Goal: Check status: Check status

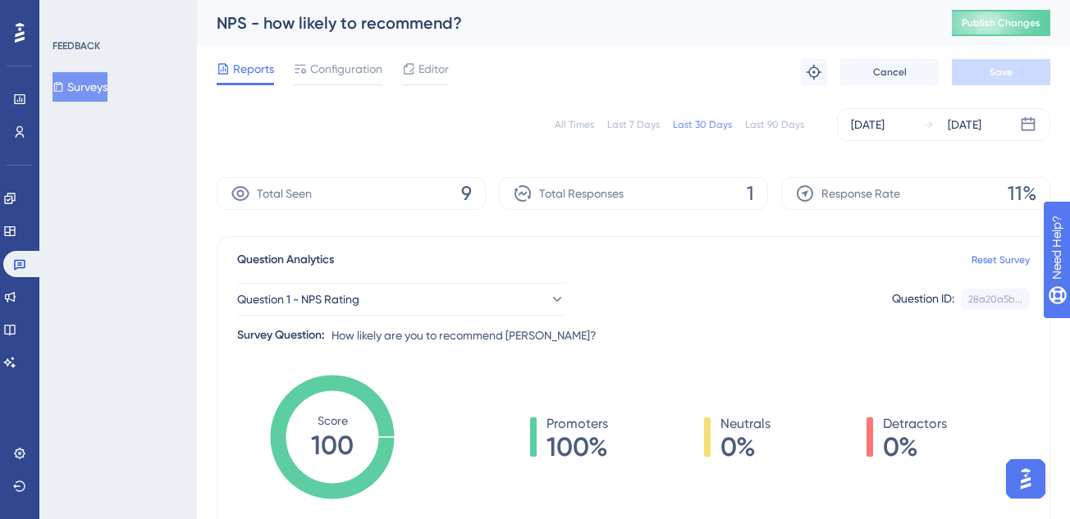
click at [80, 76] on button "Surveys" at bounding box center [80, 87] width 55 height 30
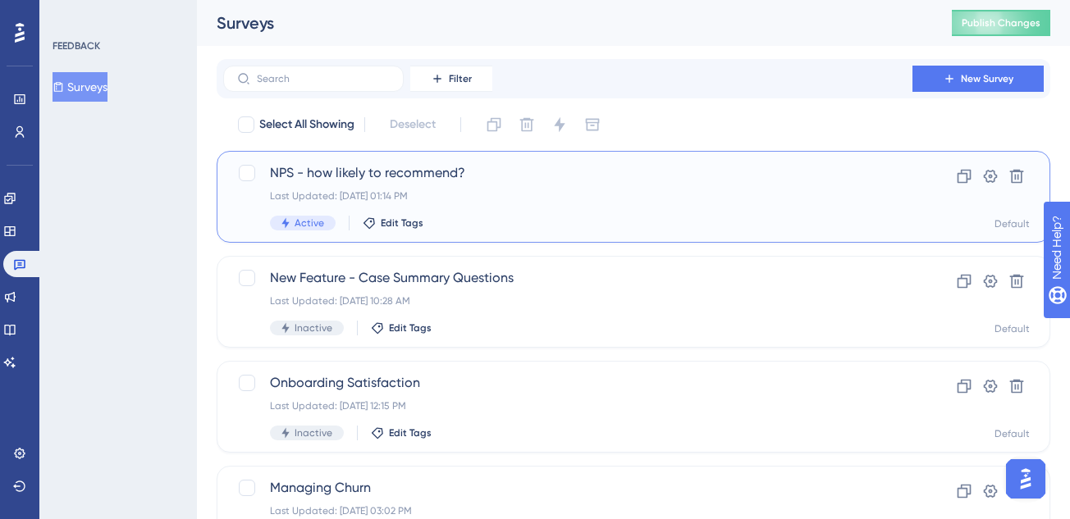
click at [371, 183] on div "NPS - how likely to recommend? Last Updated: Sep 25 2025, 01:14 PM Active Edit …" at bounding box center [568, 196] width 596 height 67
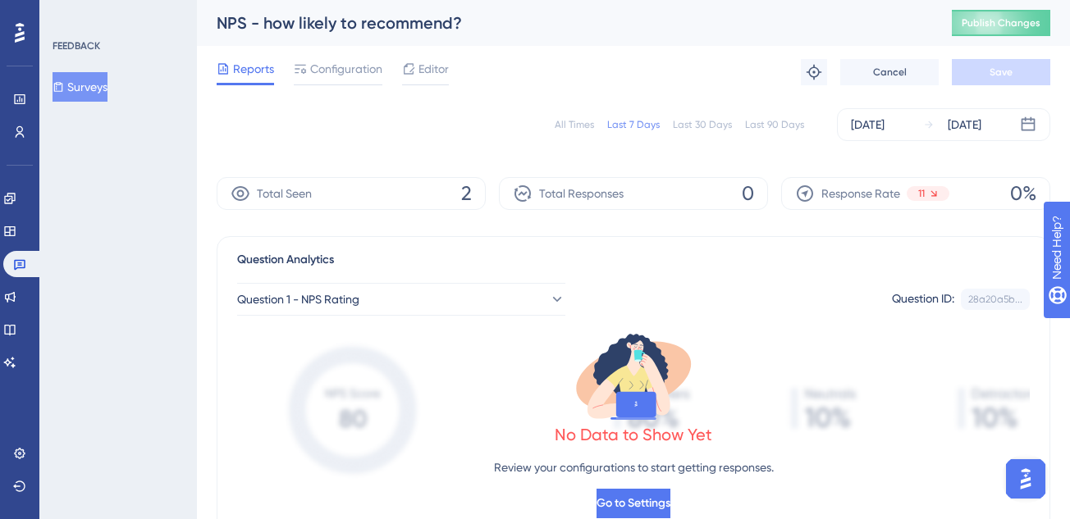
click at [703, 126] on div "Last 30 Days" at bounding box center [702, 124] width 59 height 13
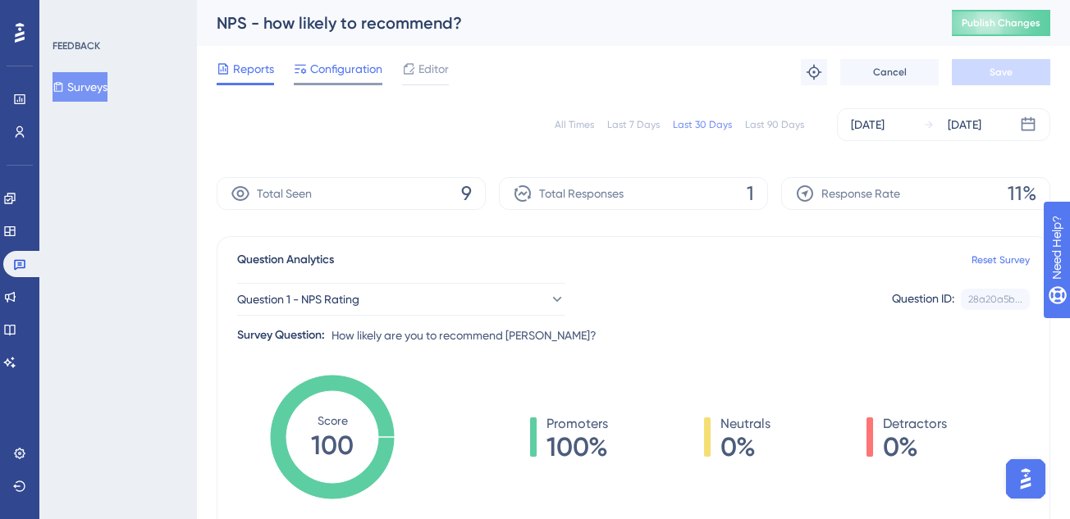
click at [316, 75] on span "Configuration" at bounding box center [346, 69] width 72 height 20
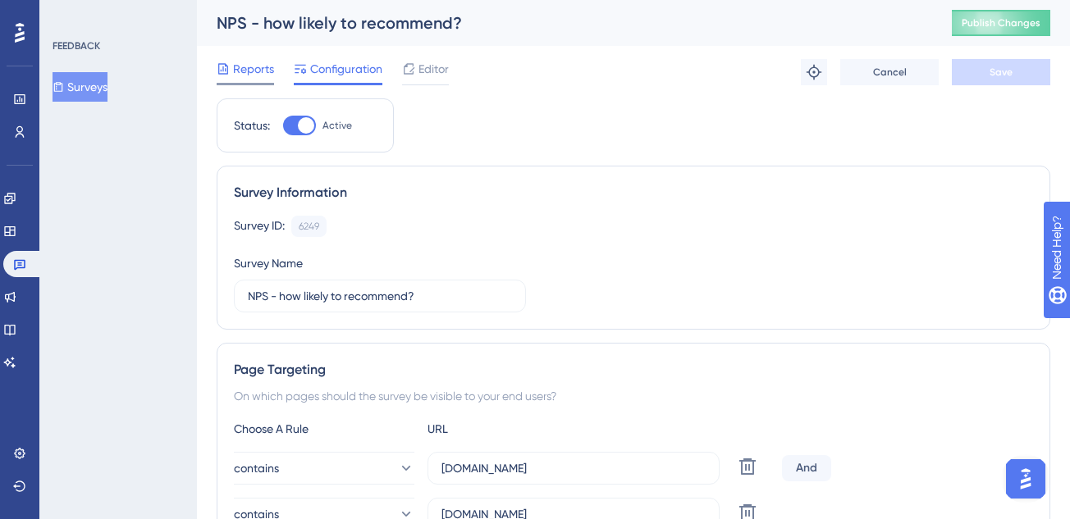
click at [251, 59] on span "Reports" at bounding box center [253, 69] width 41 height 20
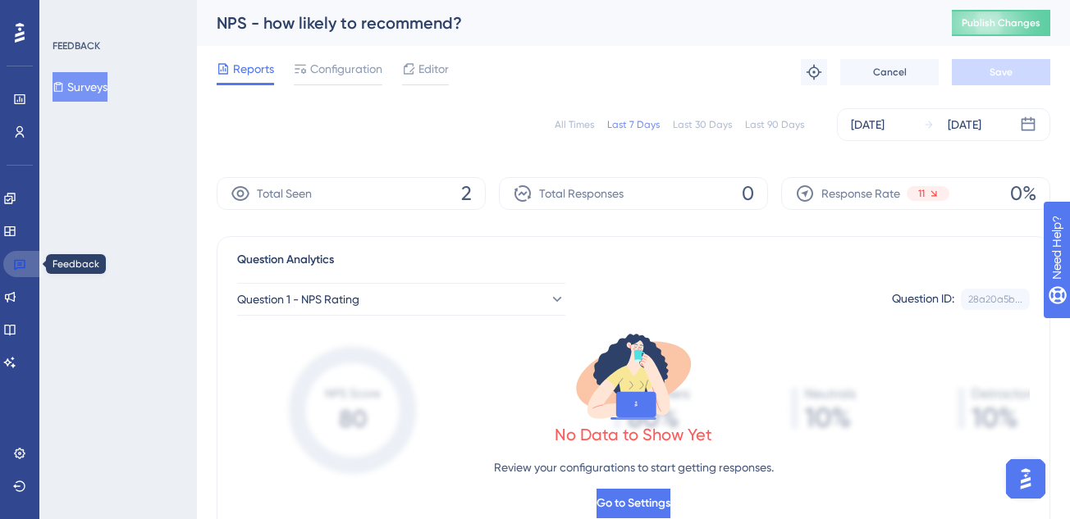
click at [23, 276] on link at bounding box center [22, 264] width 39 height 26
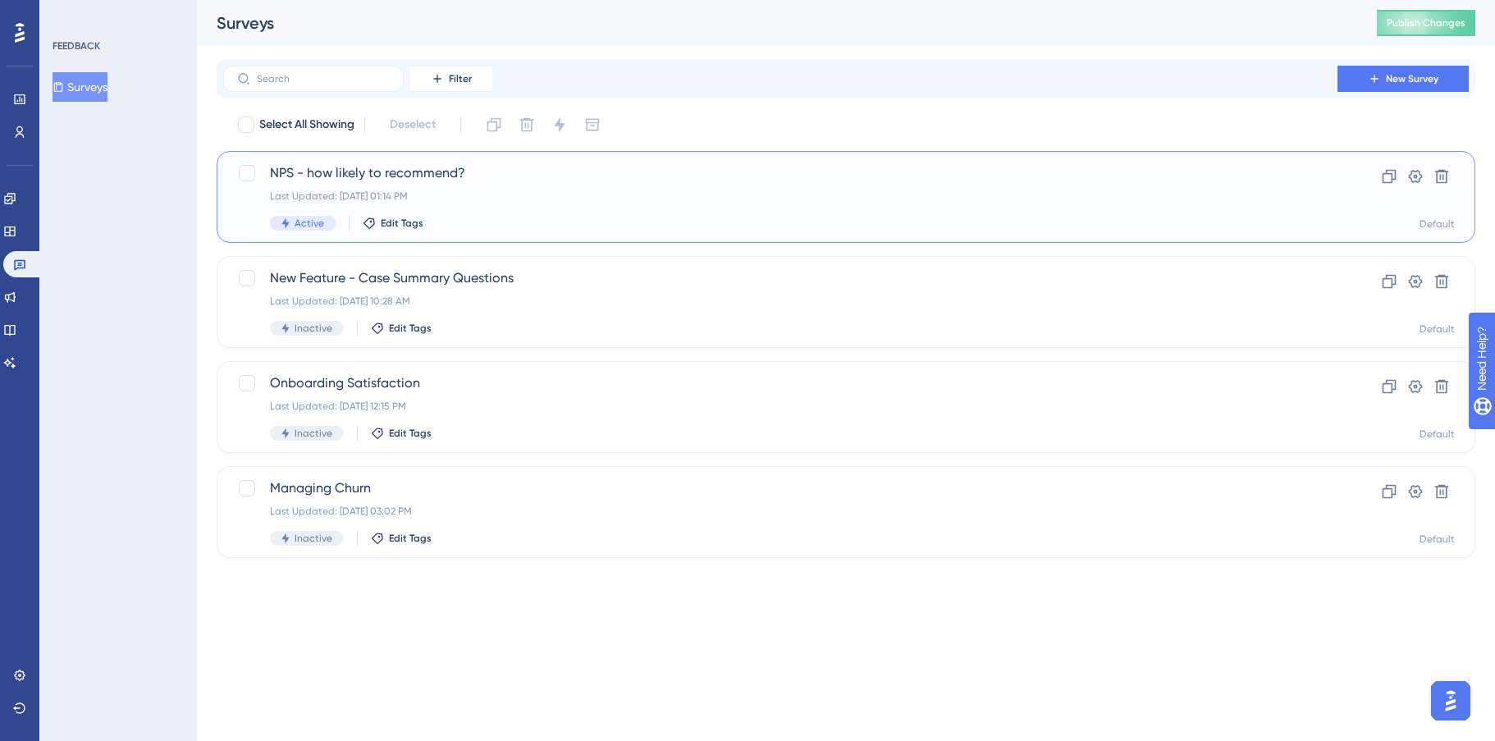
click at [380, 188] on div "NPS - how likely to recommend? Last Updated: Sep 25 2025, 01:14 PM Active Edit …" at bounding box center [780, 196] width 1021 height 67
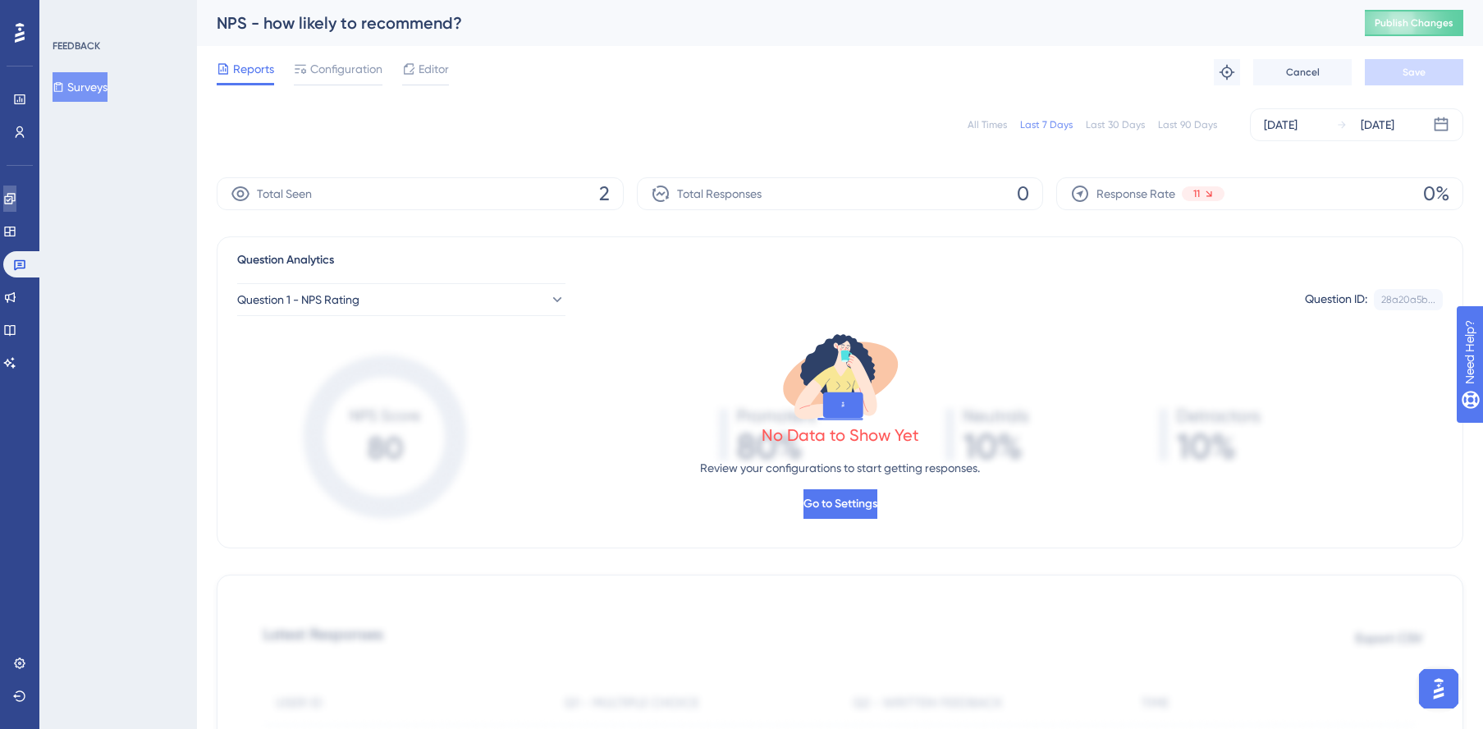
click at [16, 192] on icon at bounding box center [9, 198] width 13 height 13
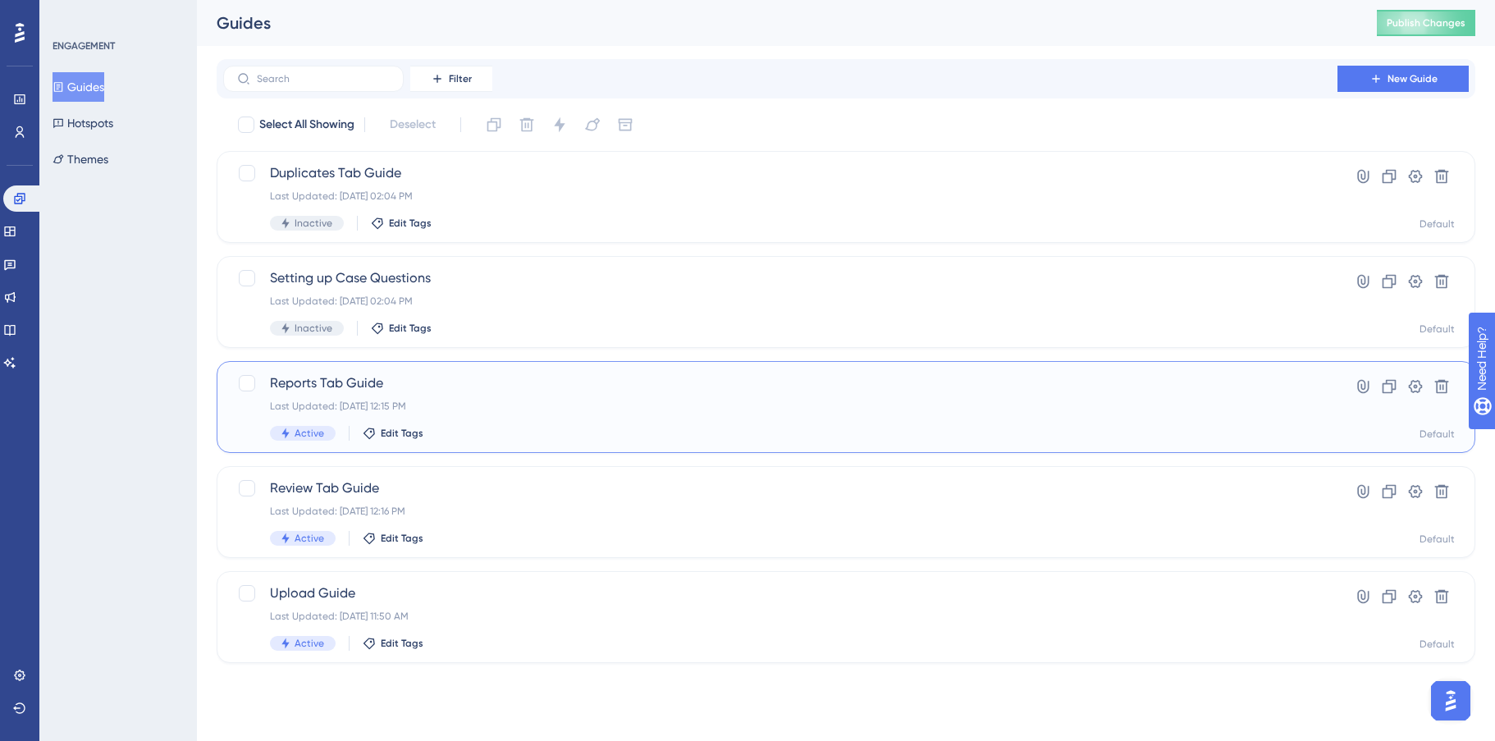
click at [518, 414] on div "Reports Tab Guide Last Updated: Sep 23 2025, 12:15 PM Active Edit Tags" at bounding box center [780, 406] width 1021 height 67
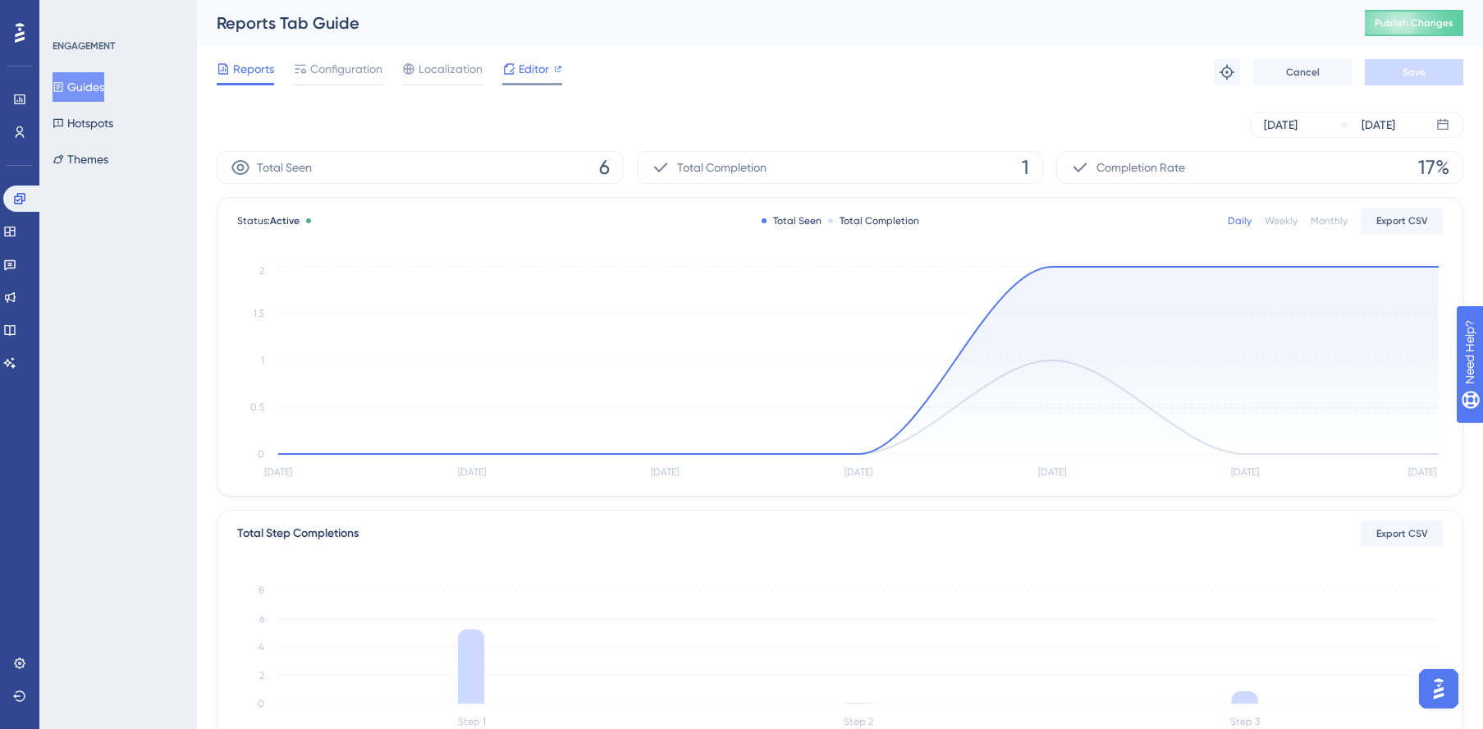
click at [515, 71] on div "Editor" at bounding box center [532, 69] width 60 height 20
